Goal: Information Seeking & Learning: Learn about a topic

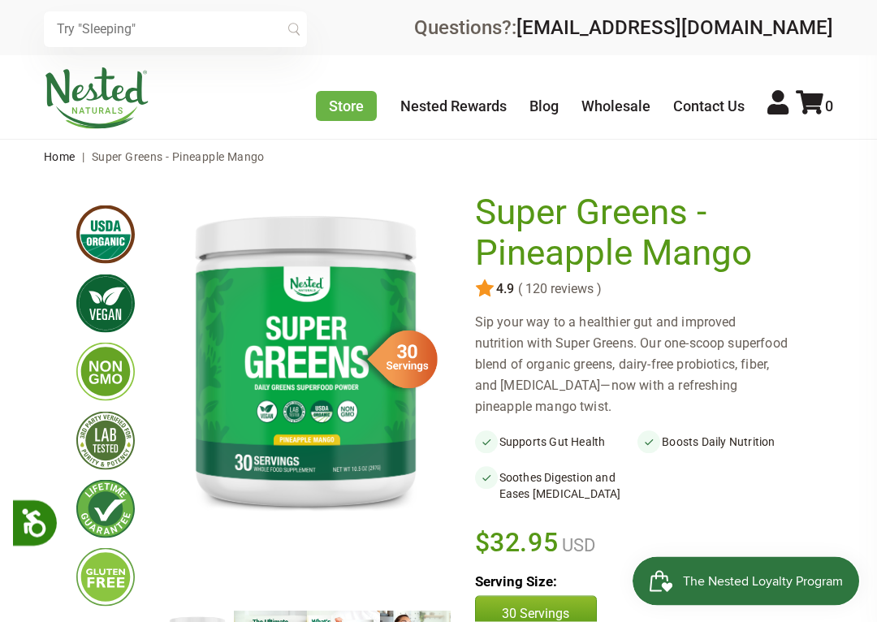
click at [785, 439] on li "Boosts Daily Nutrition" at bounding box center [719, 441] width 163 height 23
click at [800, 446] on li "Boosts Daily Nutrition" at bounding box center [719, 441] width 163 height 23
